Goal: Find specific page/section: Find specific page/section

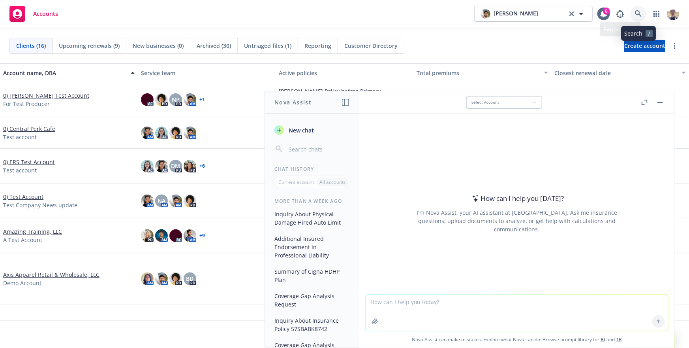
click at [638, 17] on icon at bounding box center [638, 13] width 7 height 7
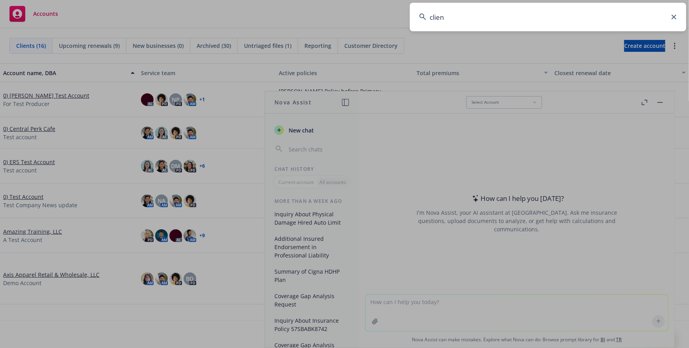
type input "client"
